Goal: Find specific page/section: Find specific page/section

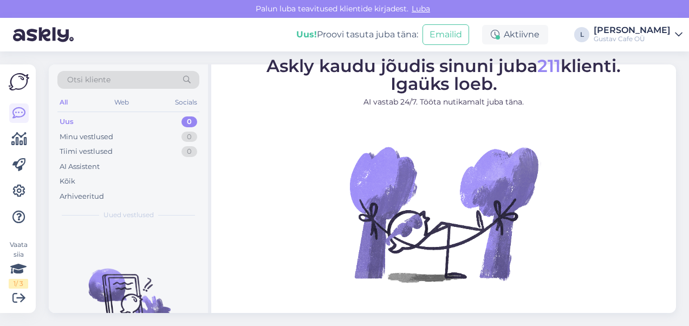
click at [120, 127] on div "Uus 0" at bounding box center [128, 121] width 142 height 15
click at [119, 121] on div "Uus 0" at bounding box center [128, 121] width 142 height 15
click at [17, 134] on icon at bounding box center [19, 139] width 16 height 13
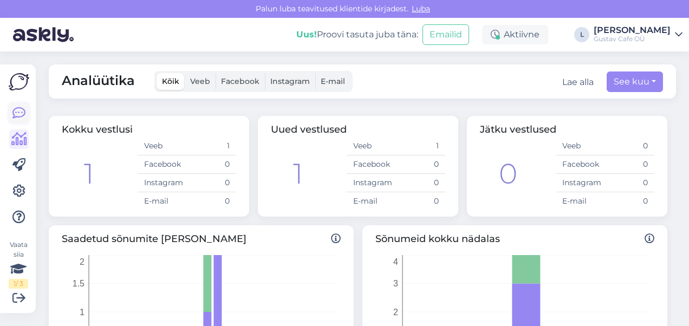
click at [19, 114] on icon at bounding box center [18, 113] width 13 height 13
